Goal: Task Accomplishment & Management: Complete application form

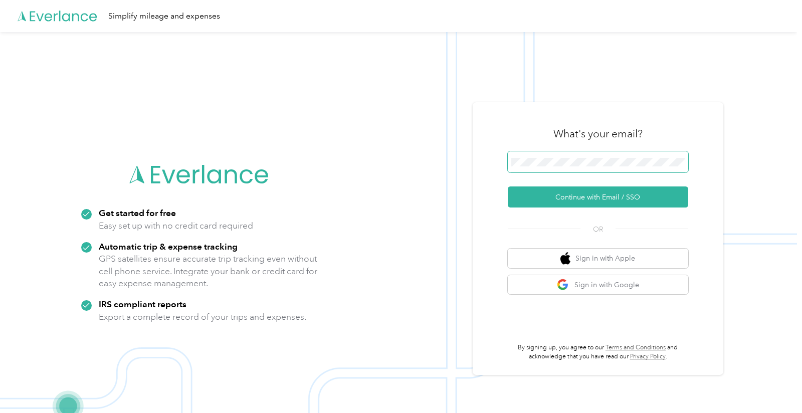
click at [559, 157] on span at bounding box center [598, 161] width 180 height 21
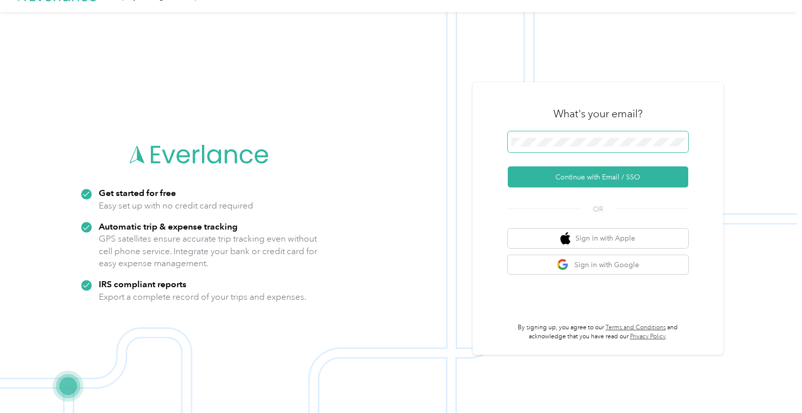
scroll to position [32, 0]
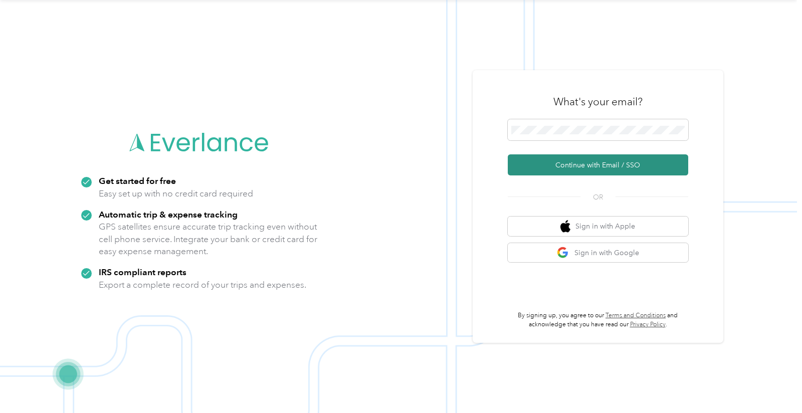
click at [594, 165] on button "Continue with Email / SSO" at bounding box center [598, 164] width 180 height 21
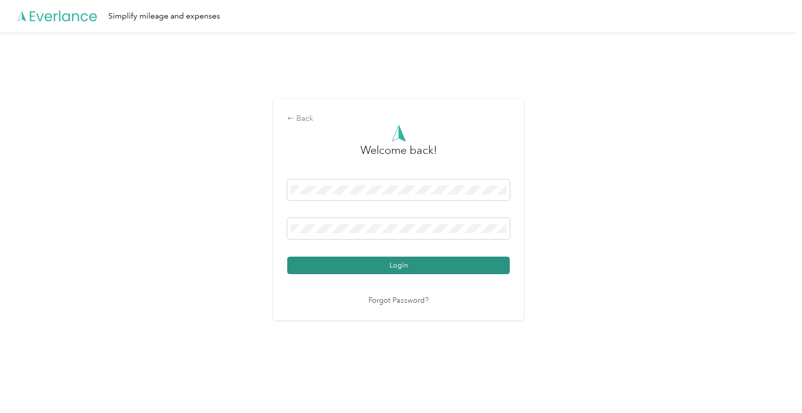
click at [405, 267] on button "Login" at bounding box center [398, 266] width 222 height 18
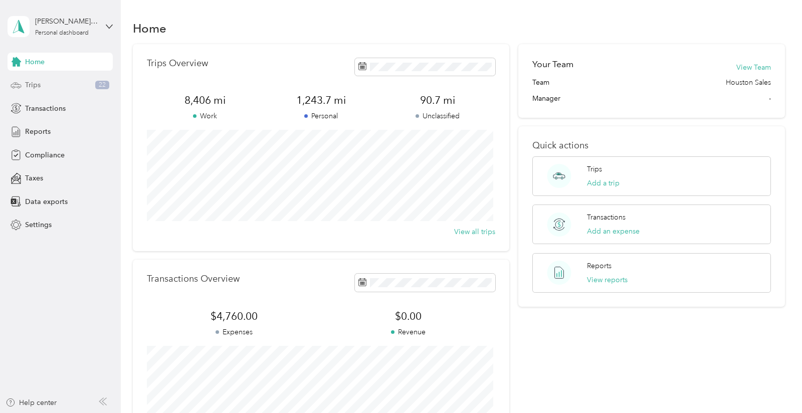
click at [29, 85] on span "Trips" at bounding box center [33, 85] width 16 height 11
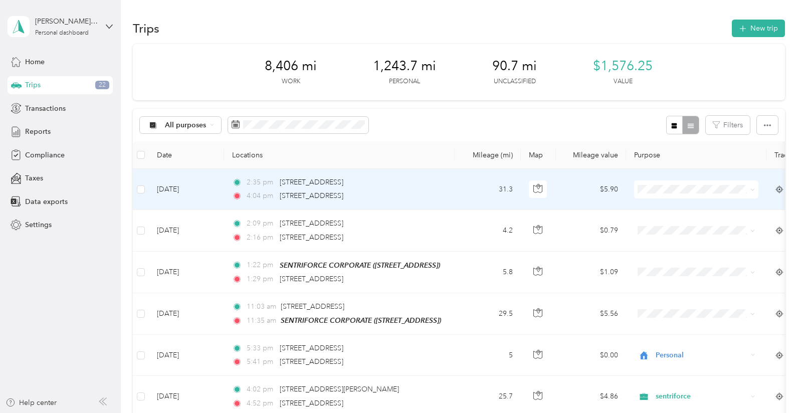
click at [659, 202] on span "sentriforce" at bounding box center [705, 202] width 93 height 11
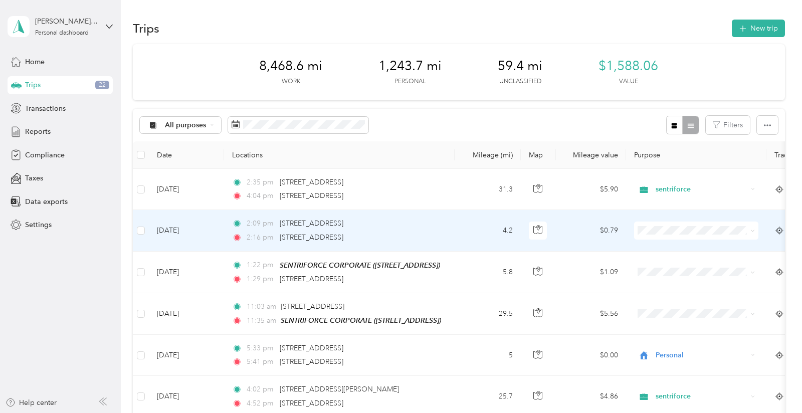
click at [662, 235] on span at bounding box center [696, 230] width 124 height 18
click at [660, 246] on span "sentriforce" at bounding box center [705, 246] width 93 height 11
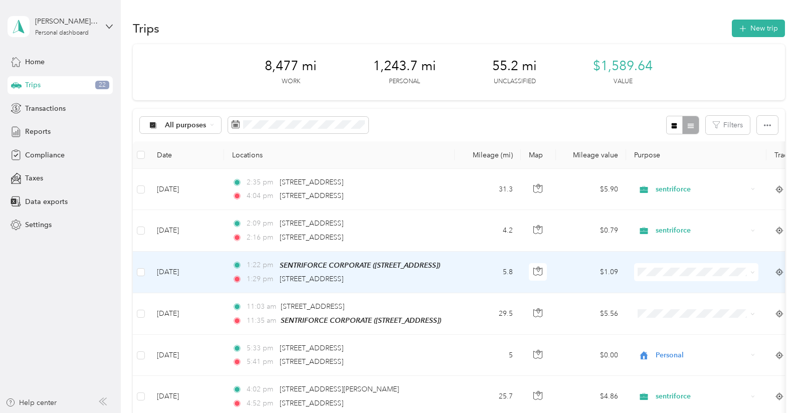
click at [656, 289] on span "sentriforce" at bounding box center [696, 290] width 110 height 11
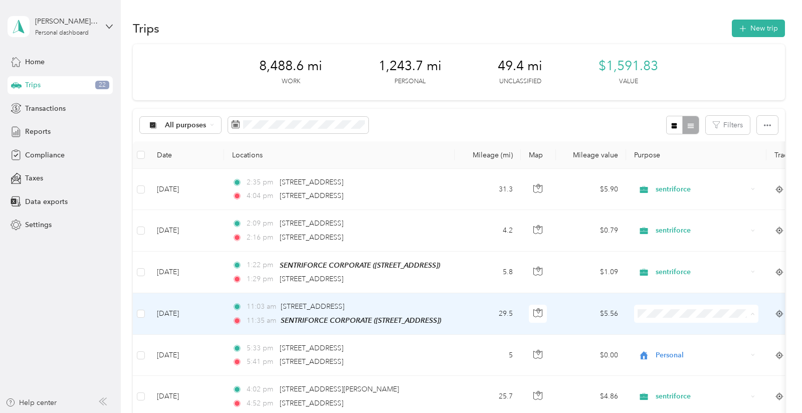
click at [655, 330] on span "sentriforce" at bounding box center [696, 331] width 110 height 11
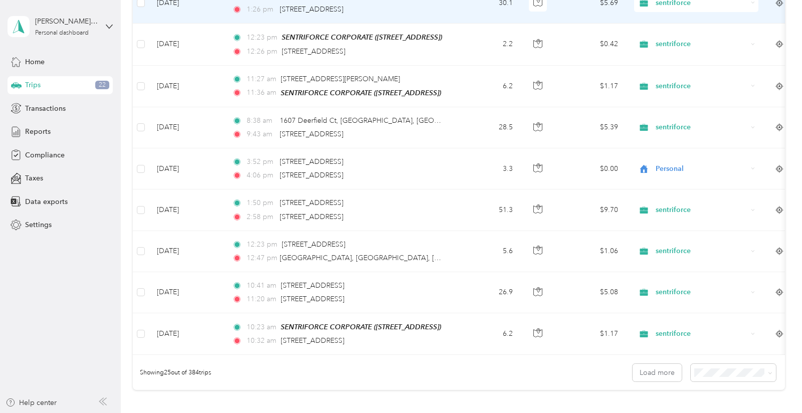
scroll to position [890, 0]
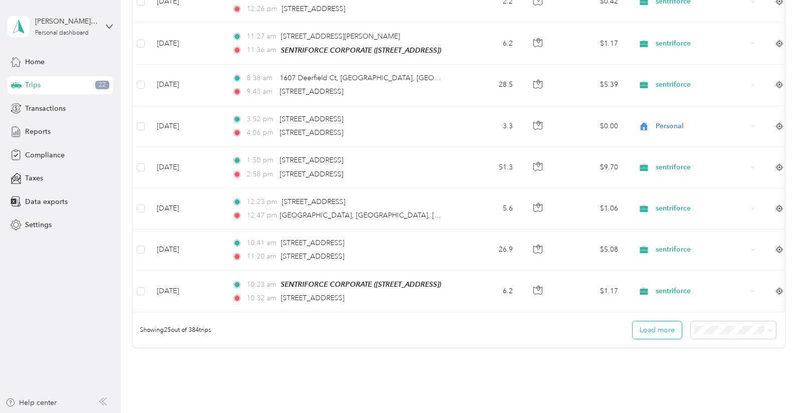
click at [645, 334] on button "Load more" at bounding box center [656, 330] width 49 height 18
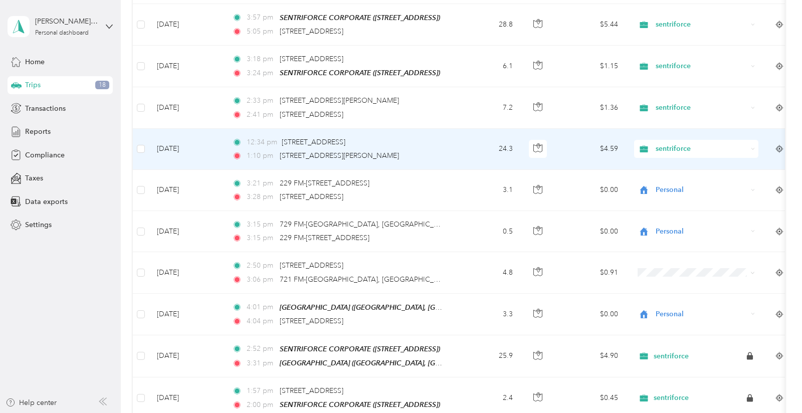
scroll to position [1615, 0]
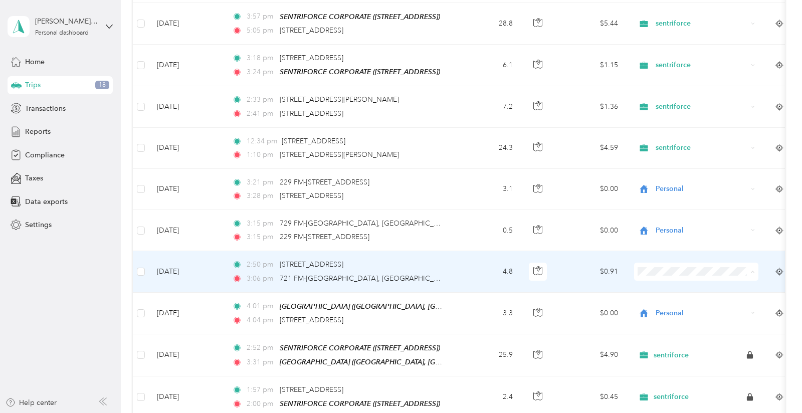
click at [646, 293] on span "Personal" at bounding box center [696, 298] width 110 height 11
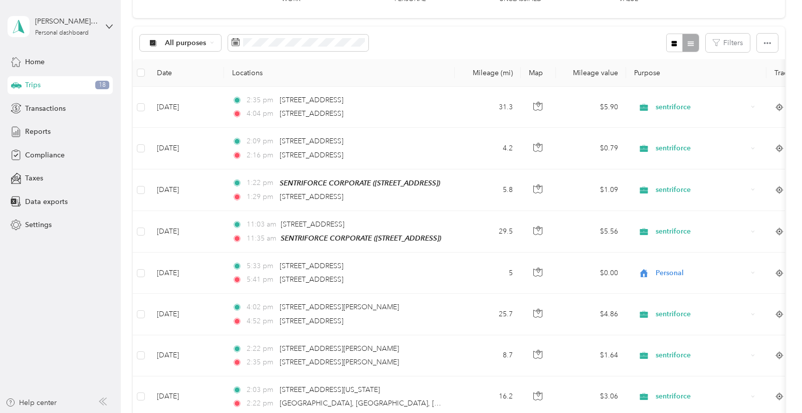
scroll to position [56, 0]
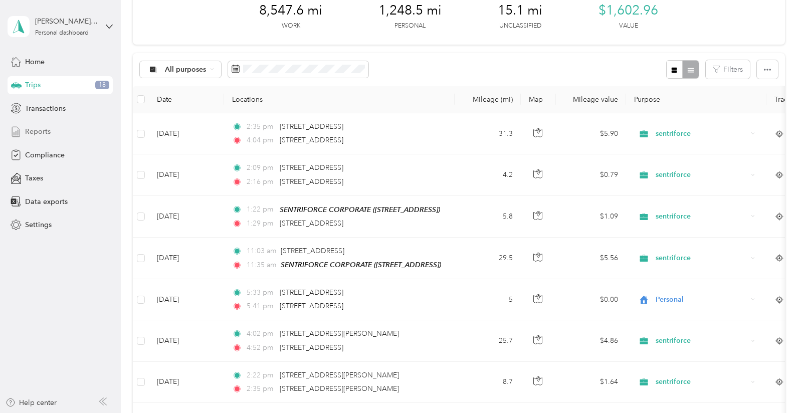
click at [35, 133] on span "Reports" at bounding box center [38, 131] width 26 height 11
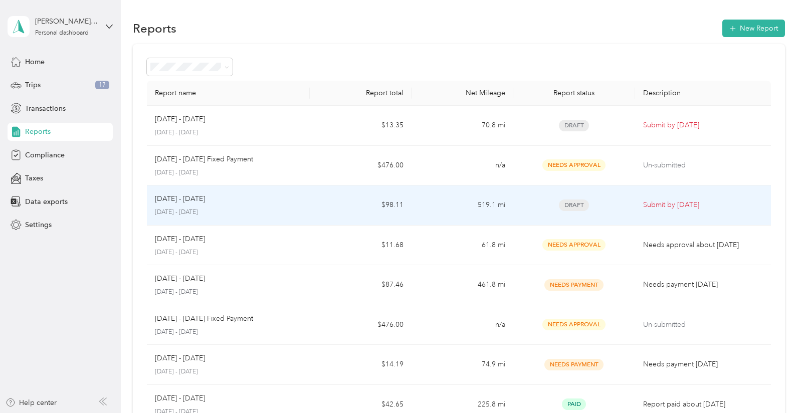
click at [651, 202] on p "Submit by [DATE]" at bounding box center [703, 204] width 120 height 11
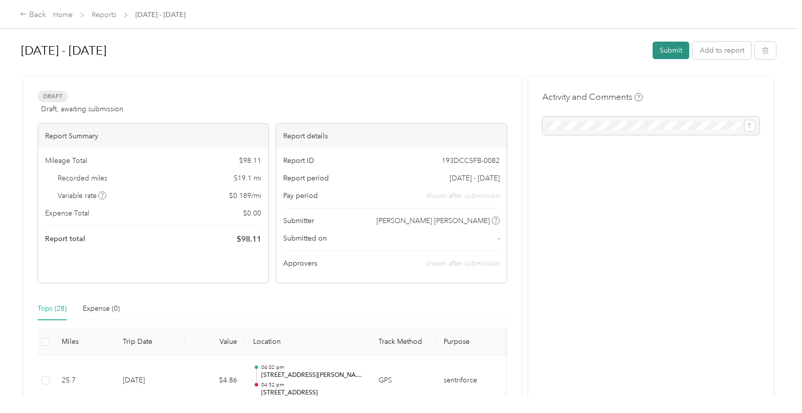
click at [657, 51] on button "Submit" at bounding box center [670, 51] width 37 height 18
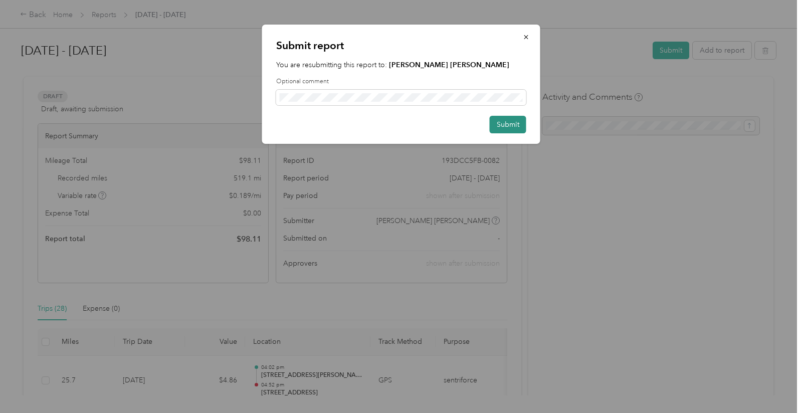
click at [519, 124] on button "Submit" at bounding box center [508, 125] width 37 height 18
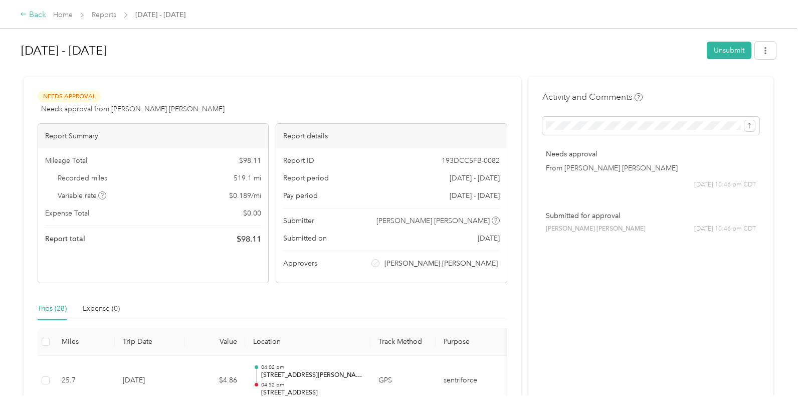
click at [33, 15] on div "Back" at bounding box center [33, 15] width 26 height 12
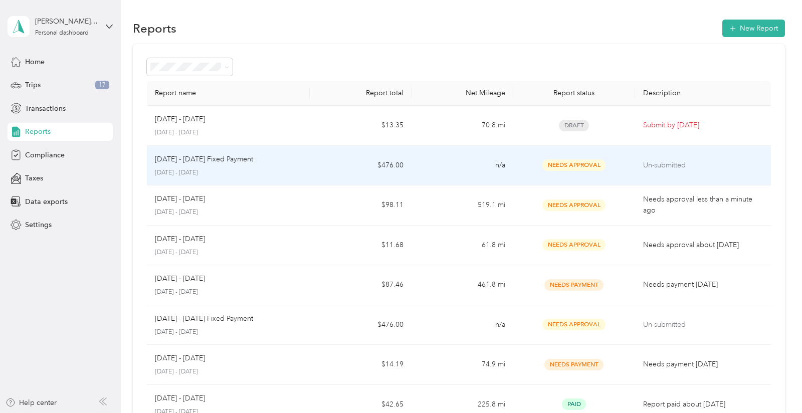
click at [653, 165] on p "Un-submitted" at bounding box center [703, 165] width 120 height 11
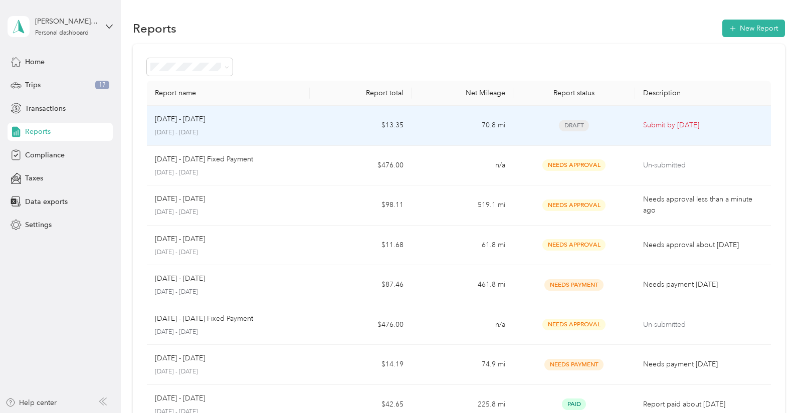
click at [643, 129] on p "Submit by [DATE]" at bounding box center [703, 125] width 120 height 11
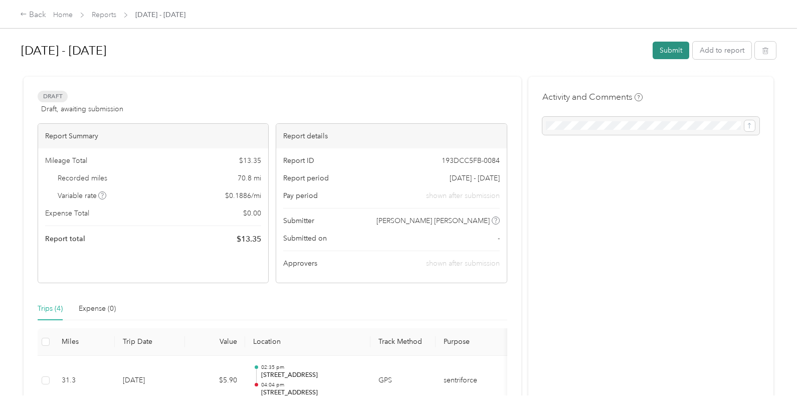
click at [667, 45] on button "Submit" at bounding box center [670, 51] width 37 height 18
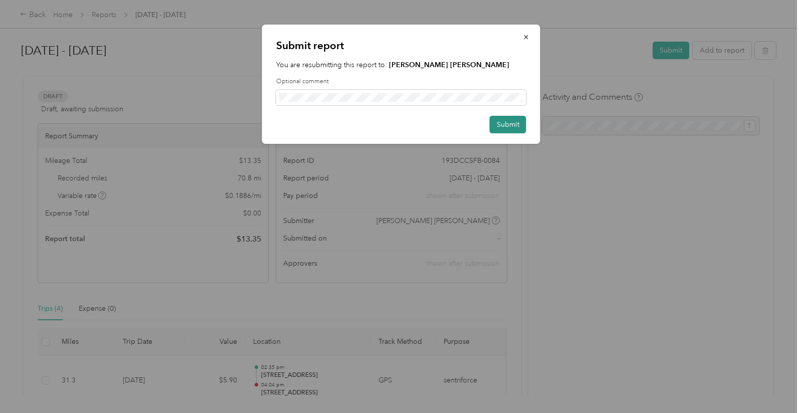
click at [497, 118] on button "Submit" at bounding box center [508, 125] width 37 height 18
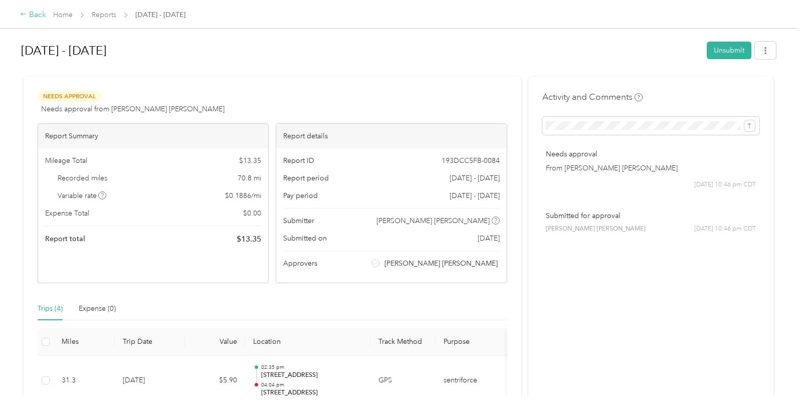
click at [27, 12] on div "Back" at bounding box center [33, 15] width 26 height 12
